Goal: Use online tool/utility: Utilize a website feature to perform a specific function

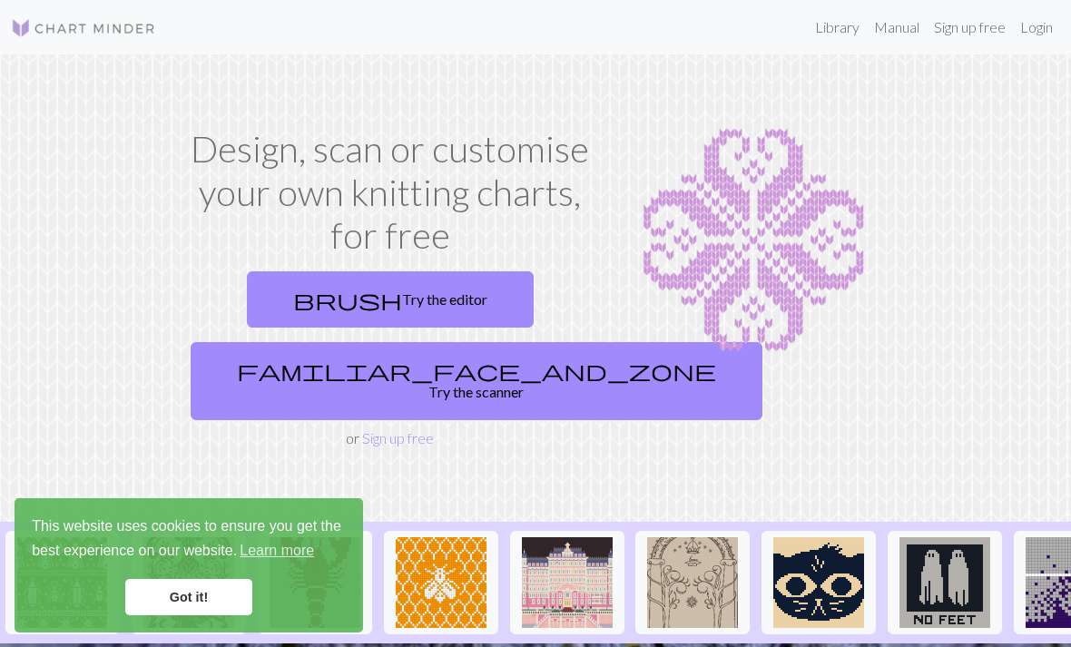
click at [469, 288] on link "brush Try the editor" at bounding box center [390, 299] width 287 height 56
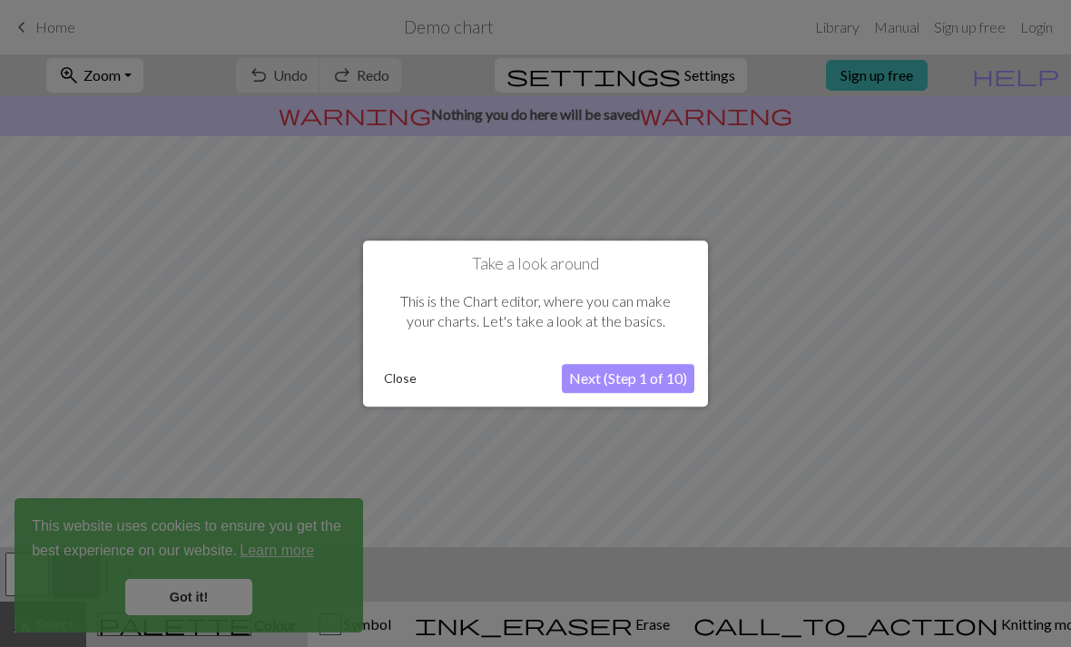
click at [389, 378] on button "Close" at bounding box center [400, 378] width 47 height 27
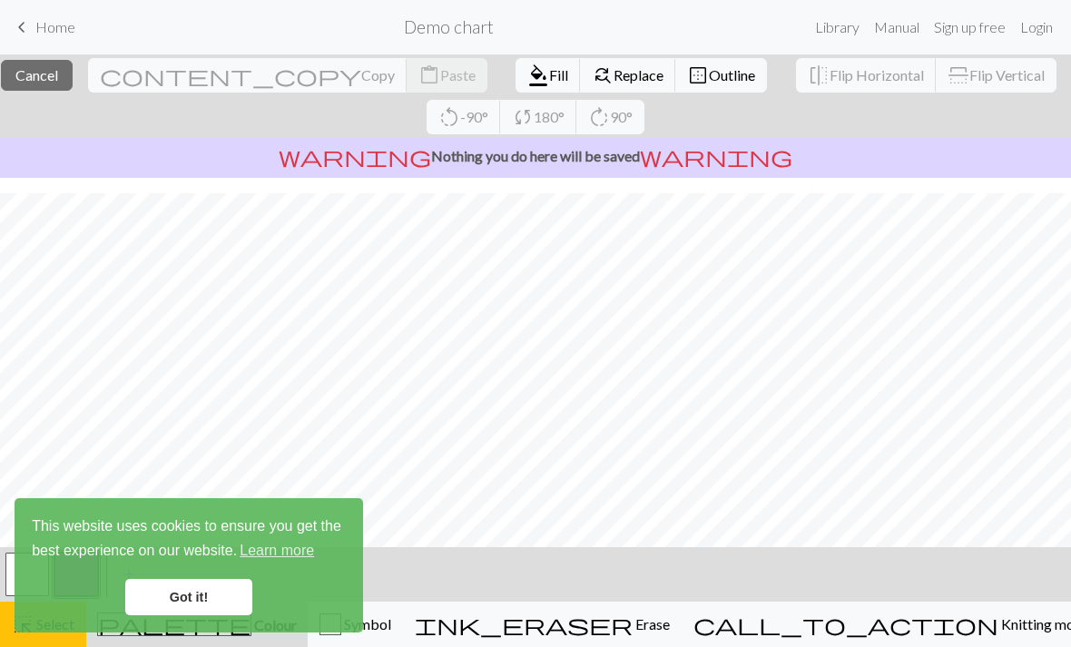
scroll to position [15, 0]
click at [59, 88] on button "close Cancel" at bounding box center [37, 75] width 72 height 31
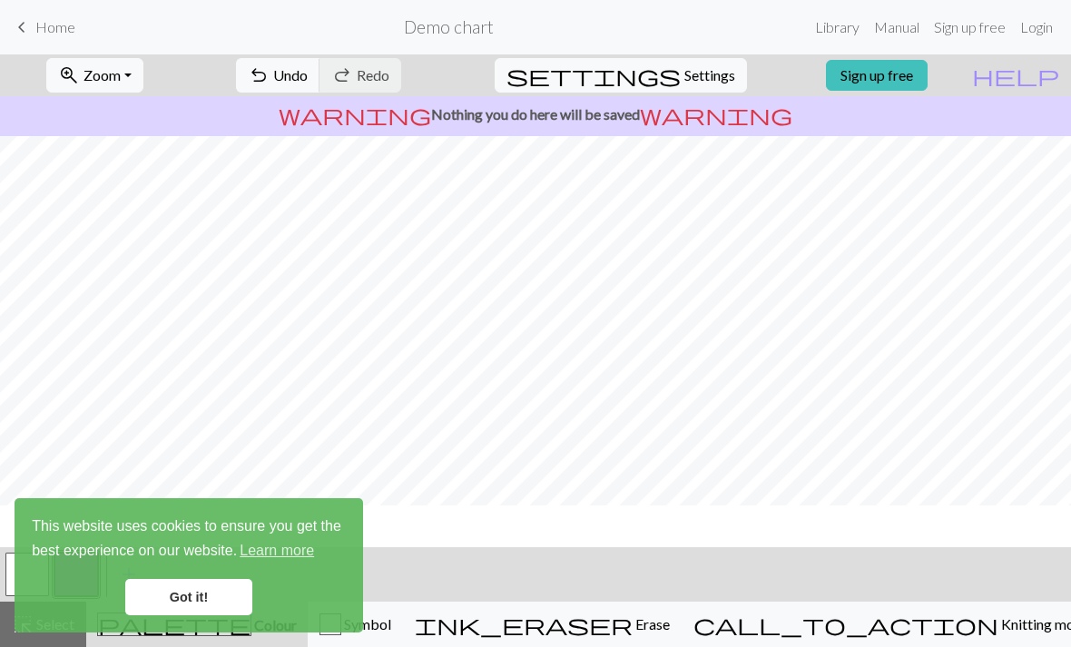
scroll to position [0, 0]
click at [320, 85] on button "undo Undo Undo" at bounding box center [278, 75] width 84 height 34
click at [712, 81] on span "Settings" at bounding box center [709, 75] width 51 height 22
select select "aran"
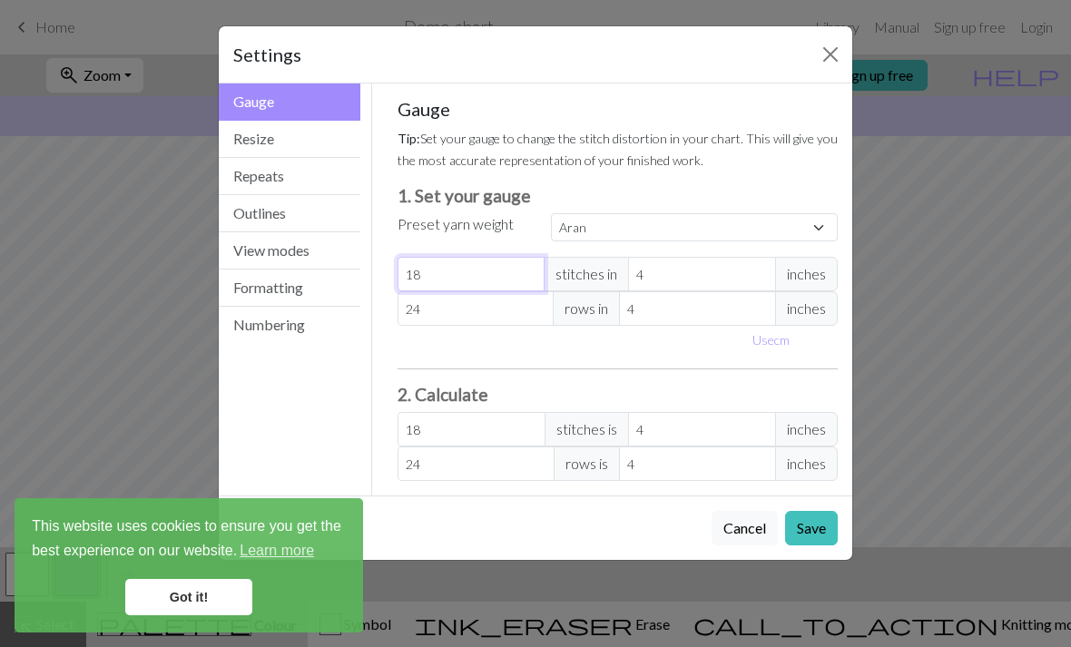
click at [509, 278] on input "18" at bounding box center [472, 274] width 148 height 34
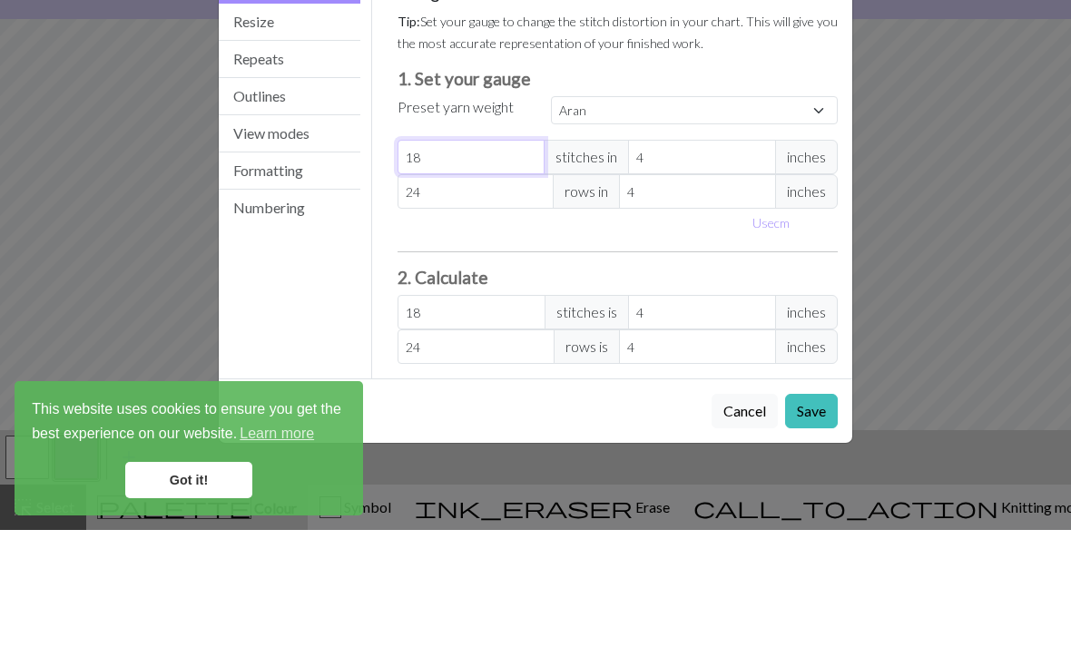
type input "1"
type input "0"
type input "2"
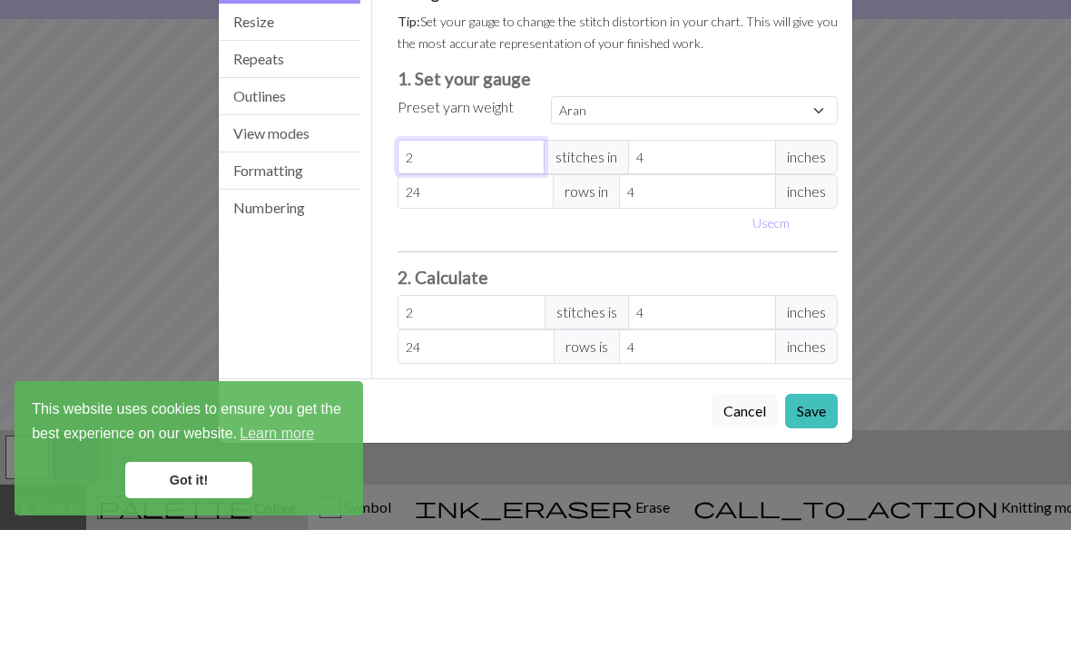
type input "22"
click at [484, 291] on input "24" at bounding box center [476, 308] width 157 height 34
type input "2"
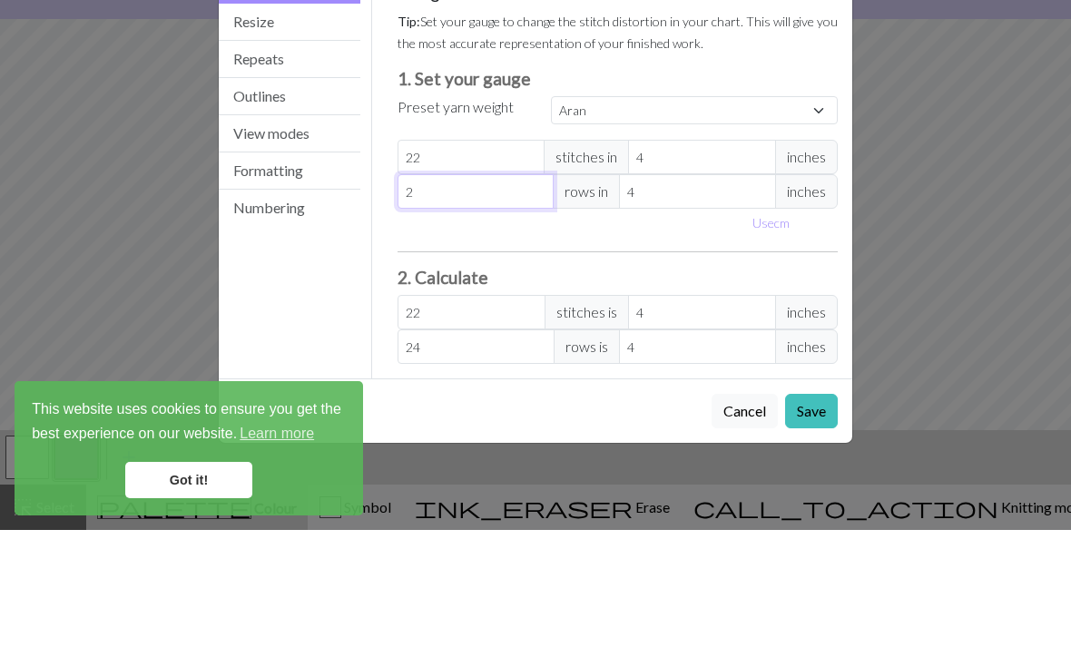
type input "2"
type input "0"
type input "3"
type input "31"
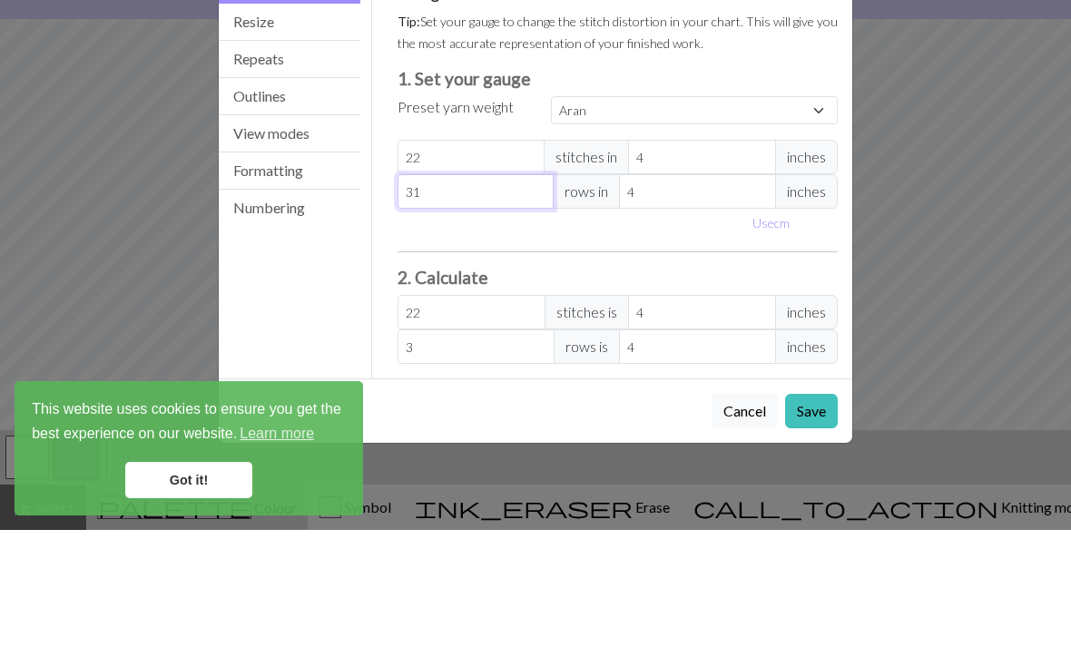
type input "31"
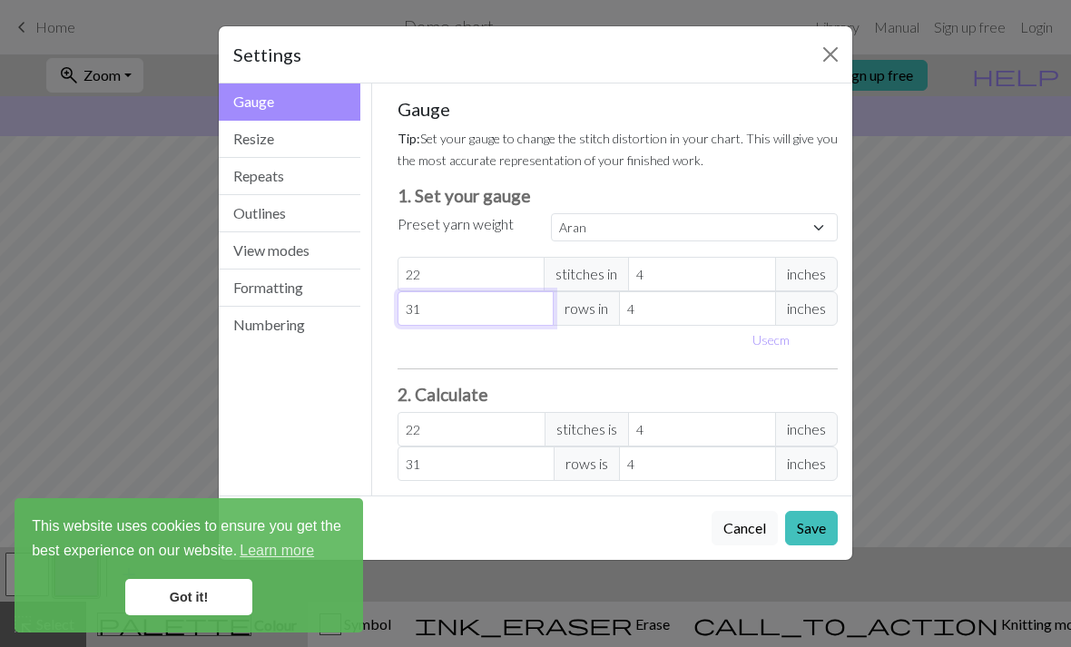
type input "31"
click at [824, 520] on button "Save" at bounding box center [811, 528] width 53 height 34
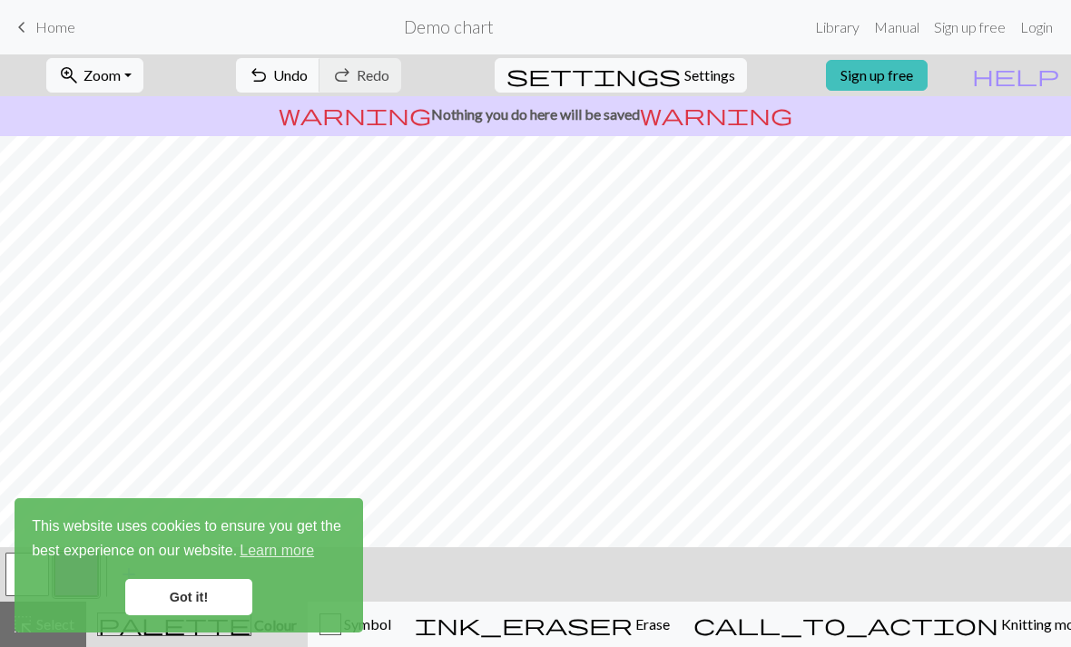
click at [231, 606] on link "Got it!" at bounding box center [188, 597] width 127 height 36
